Goal: Check status

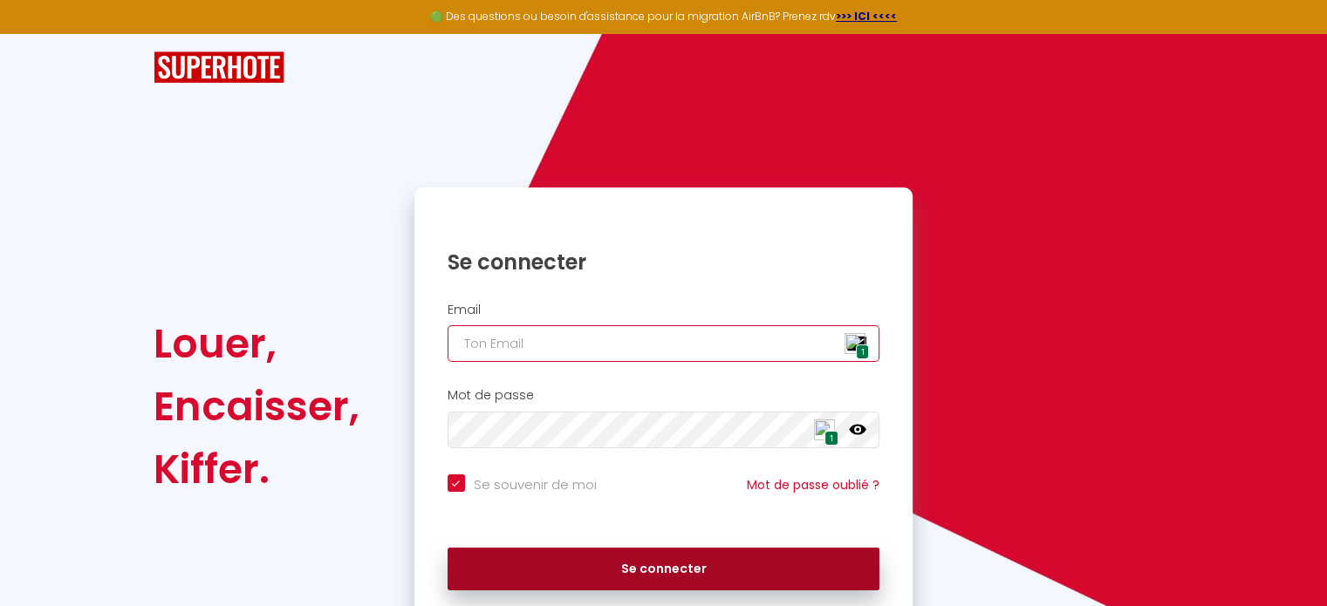
type input "[EMAIL_ADDRESS][DOMAIN_NAME]"
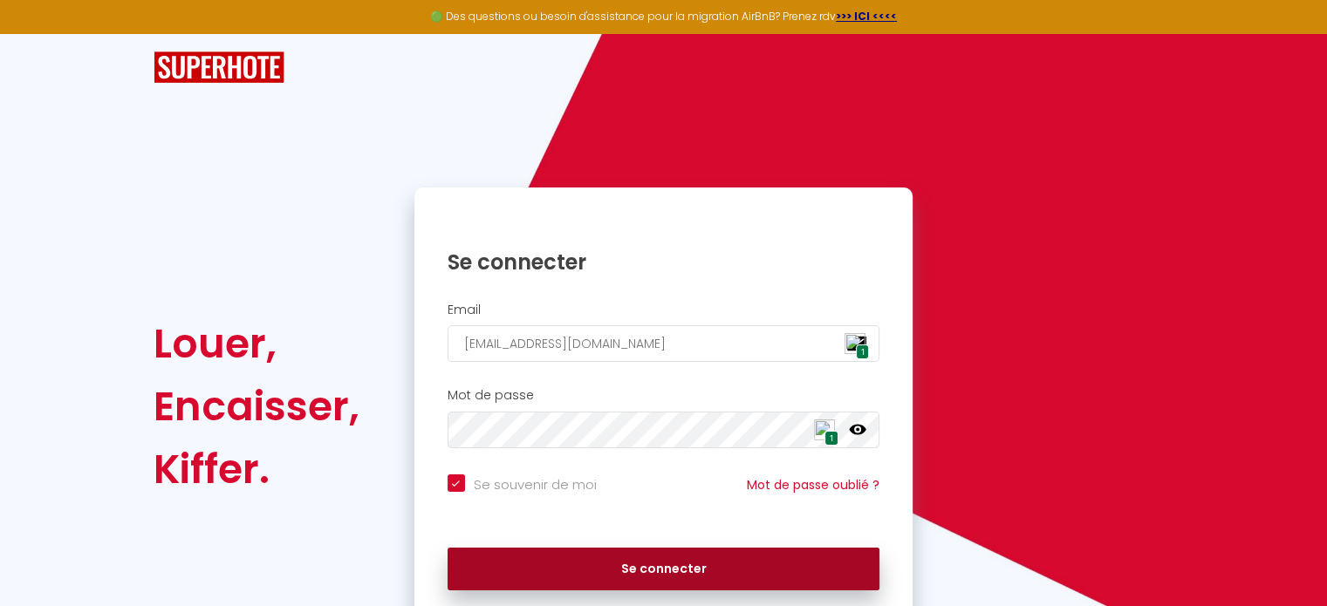
click at [681, 574] on button "Se connecter" at bounding box center [664, 570] width 433 height 44
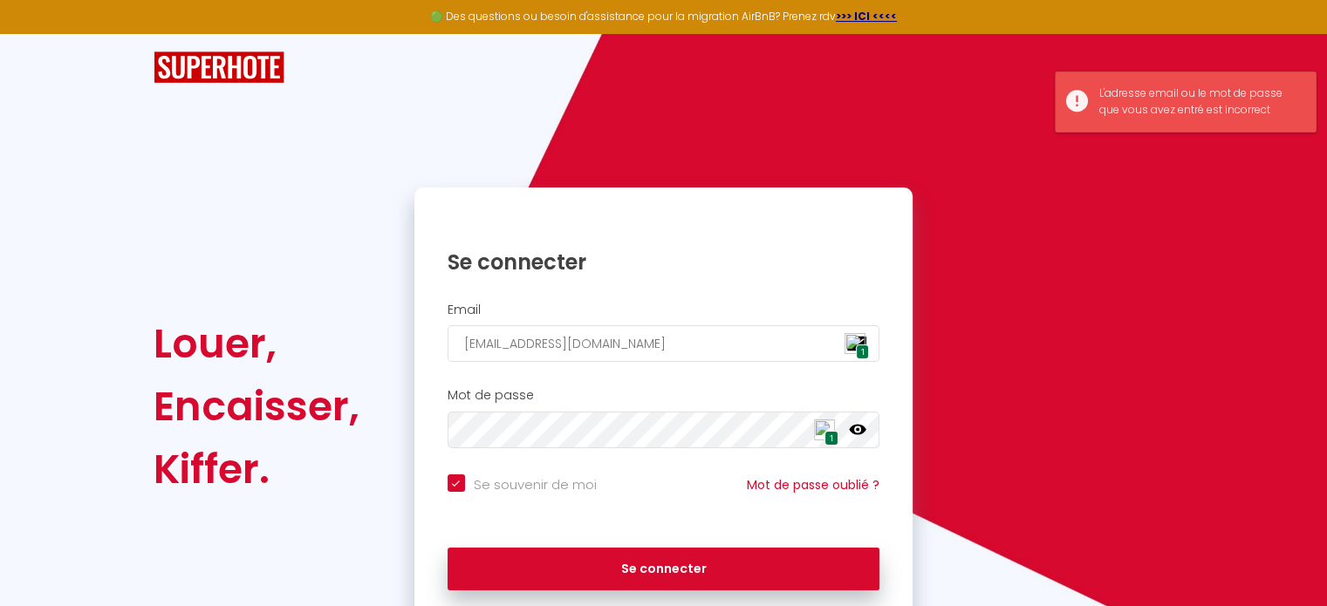
click at [824, 432] on img at bounding box center [824, 430] width 21 height 21
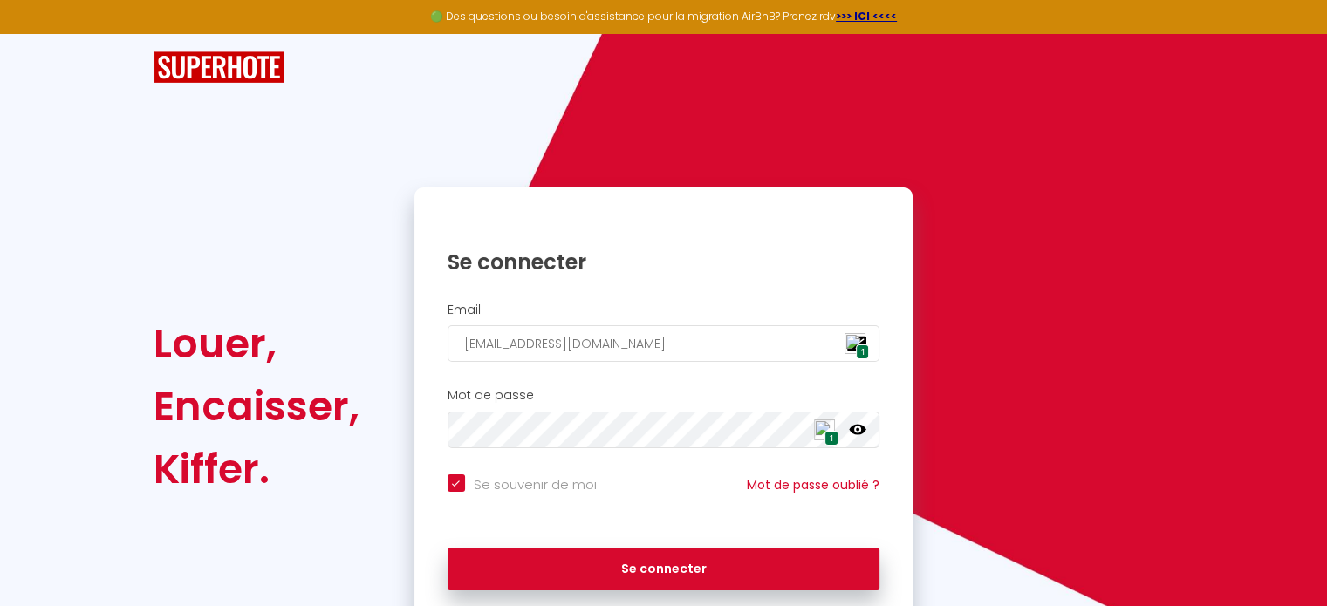
click at [827, 429] on img at bounding box center [824, 430] width 21 height 21
click at [119, 366] on div "Louer, Encaisser, [PERSON_NAME]. Se connecter Email [EMAIL_ADDRESS][DOMAIN_NAME…" at bounding box center [663, 330] width 1327 height 592
click at [862, 425] on icon at bounding box center [857, 430] width 17 height 10
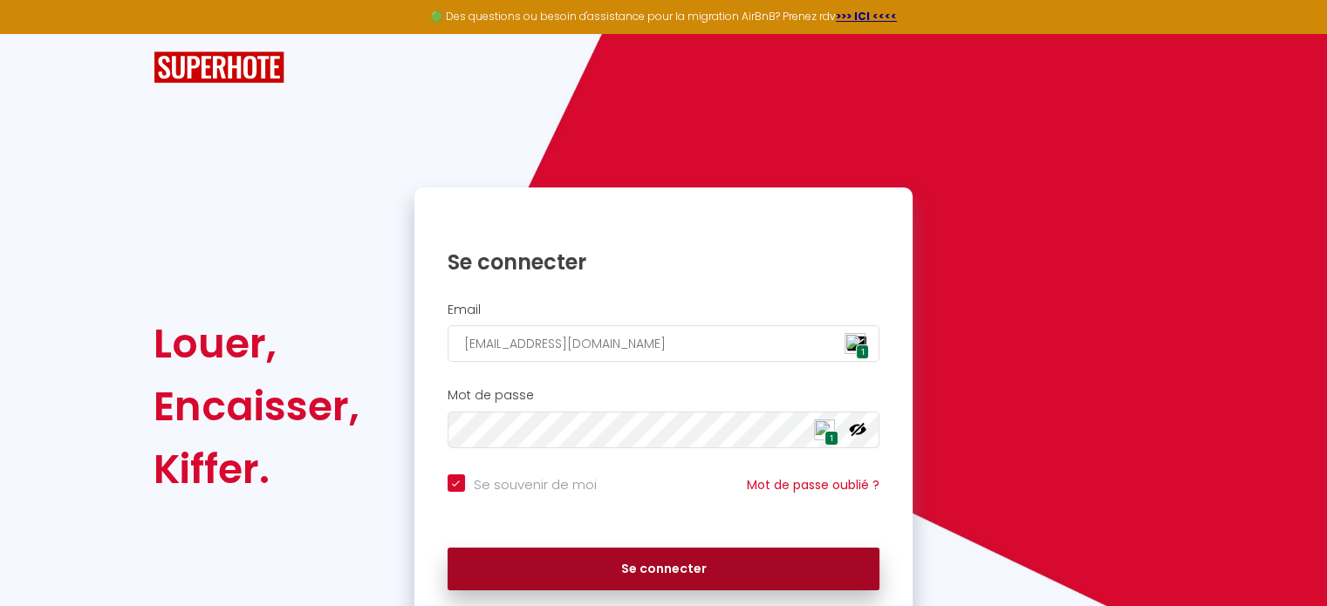
click at [667, 560] on button "Se connecter" at bounding box center [664, 570] width 433 height 44
checkbox input "true"
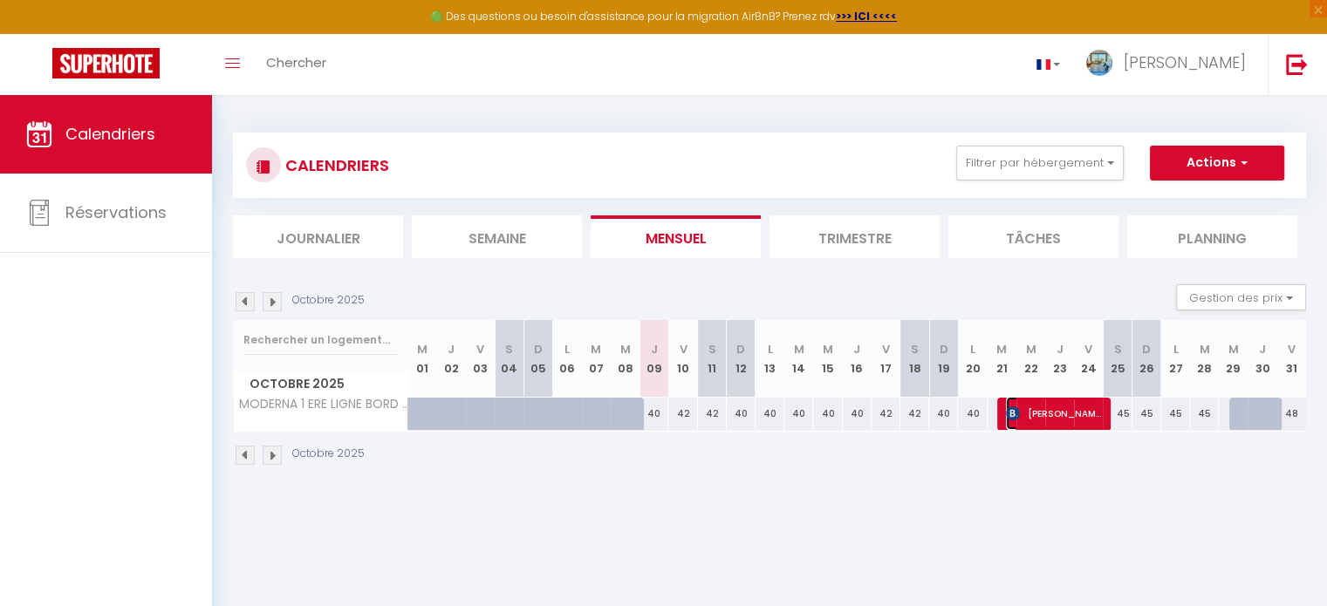
click at [1046, 423] on span "[PERSON_NAME]" at bounding box center [1054, 413] width 96 height 33
select select "OK"
select select "KO"
select select "0"
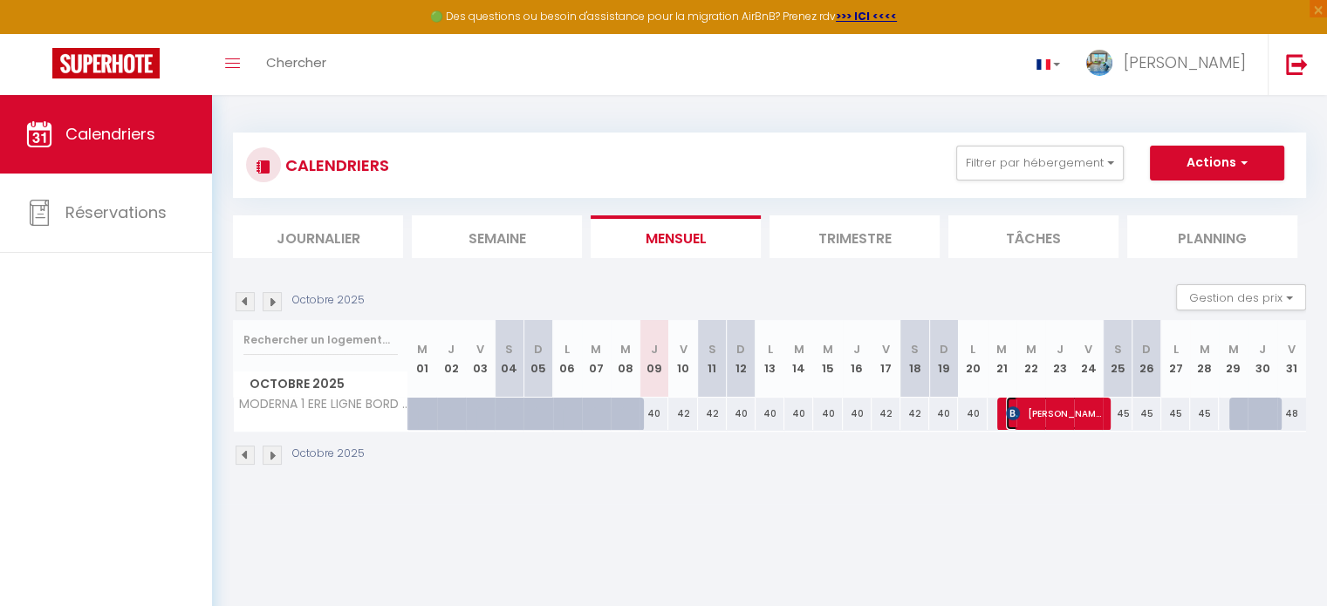
select select "1"
select select
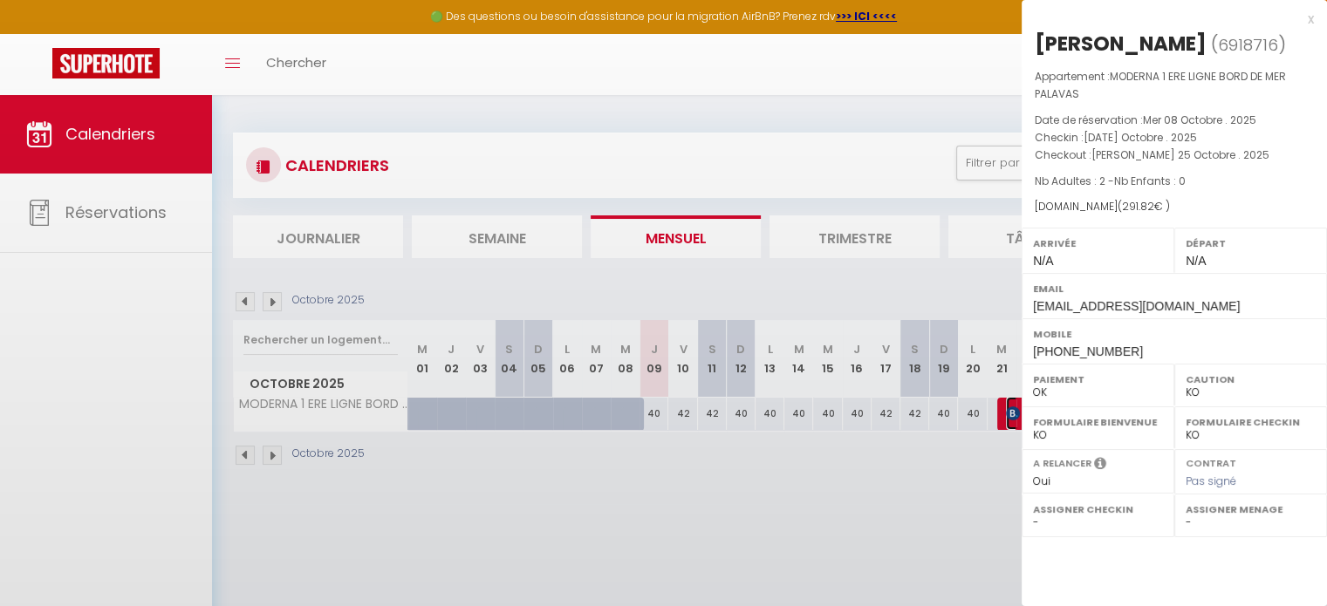
select select "42629"
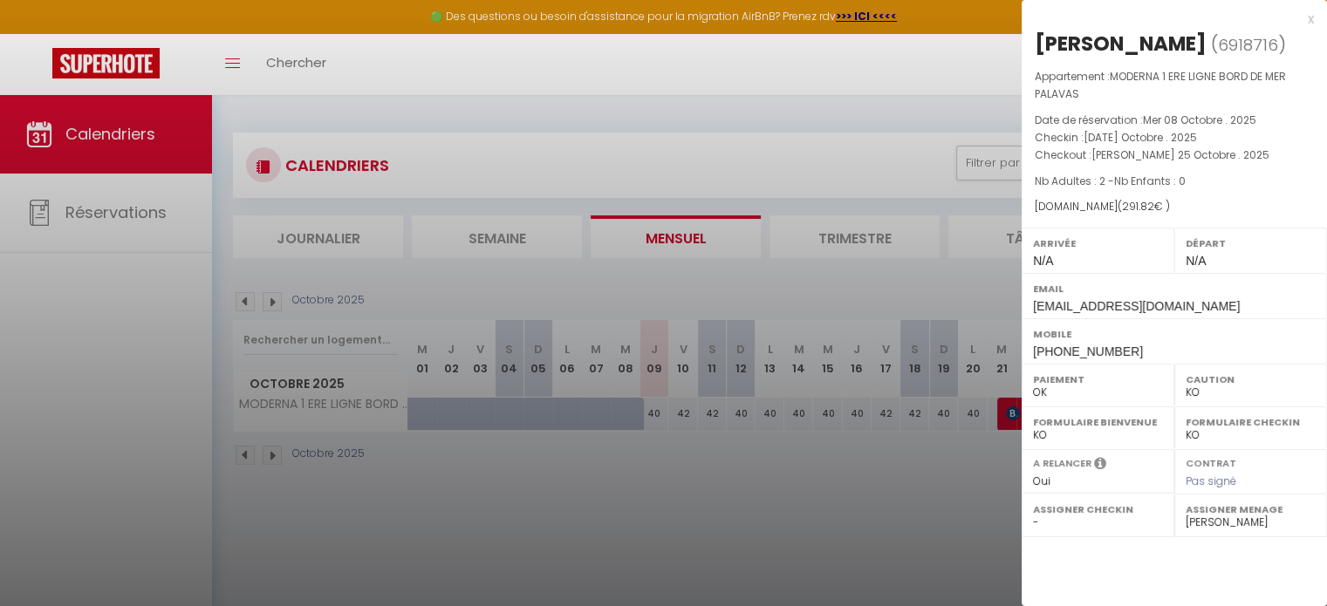
click at [1108, 49] on div "[PERSON_NAME]" at bounding box center [1121, 44] width 172 height 28
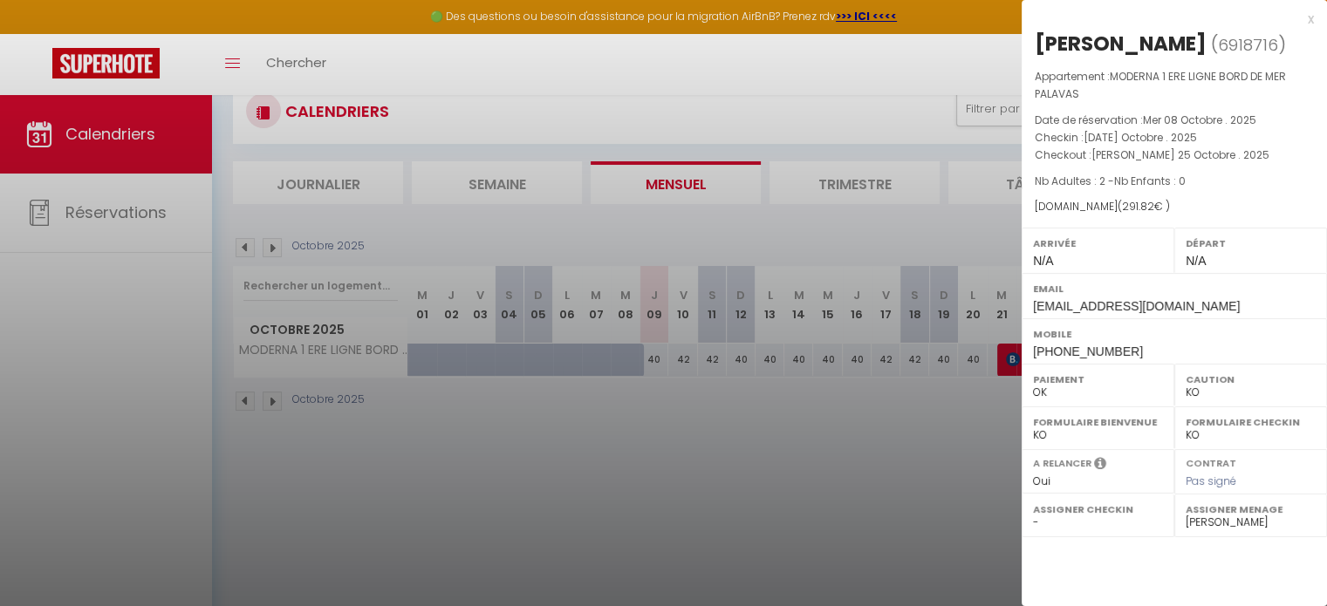
scroll to position [94, 0]
